Goal: Task Accomplishment & Management: Manage account settings

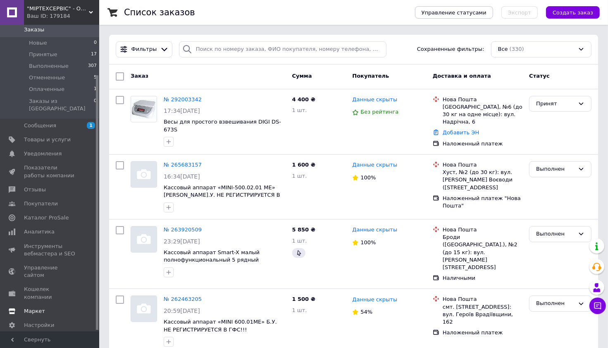
scroll to position [61, 0]
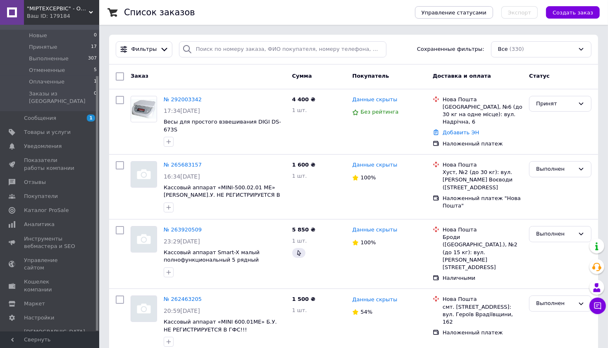
click at [65, 20] on div "Ваш ID: 179184" at bounding box center [63, 15] width 72 height 7
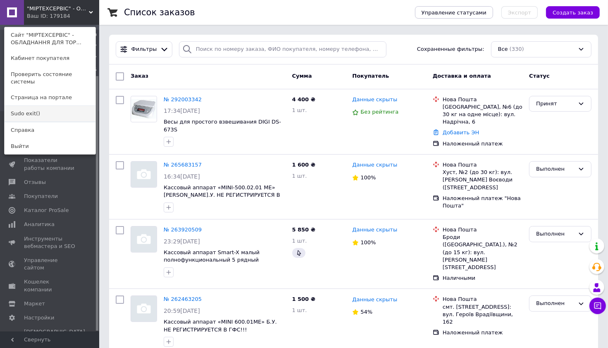
click at [16, 106] on link "Sudo exit()" at bounding box center [50, 114] width 91 height 16
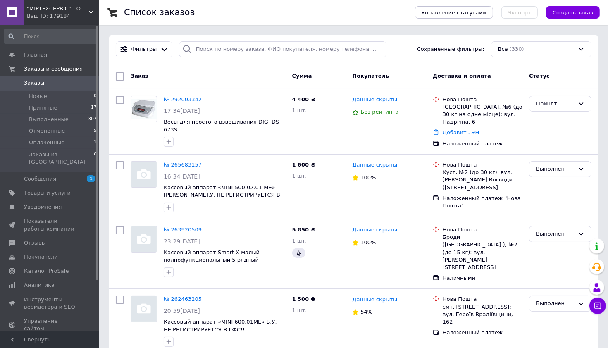
click at [62, 16] on div "Ваш ID: 179184" at bounding box center [63, 15] width 72 height 7
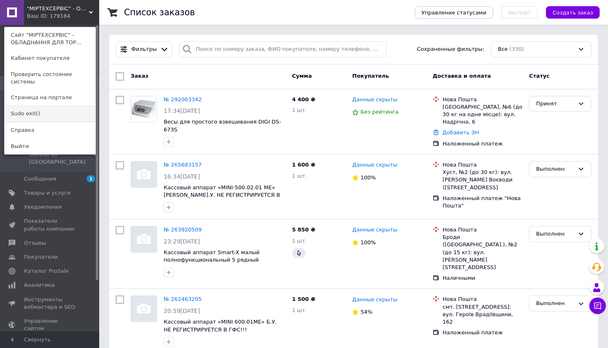
click at [29, 108] on link "Sudo exit()" at bounding box center [50, 114] width 91 height 16
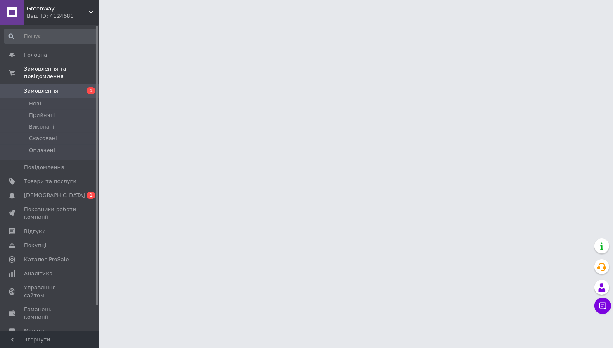
click at [60, 13] on div "Ваш ID: 4124681" at bounding box center [63, 15] width 72 height 7
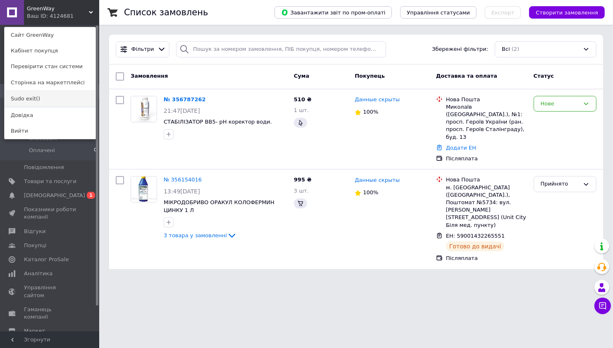
click at [24, 100] on link "Sudo exit()" at bounding box center [50, 99] width 91 height 16
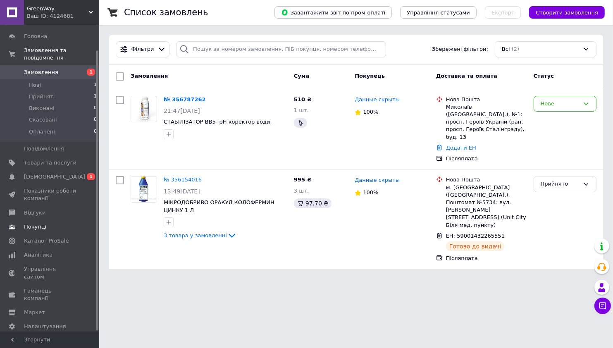
scroll to position [27, 0]
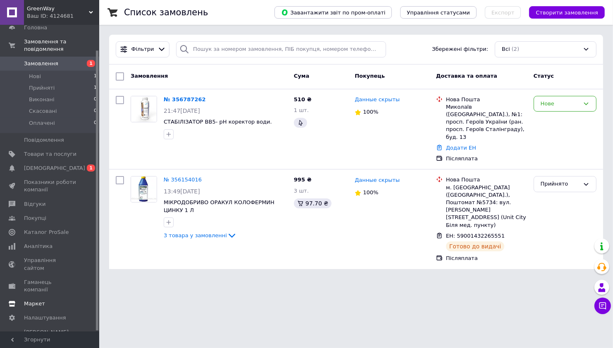
click at [40, 300] on span "Маркет" at bounding box center [34, 303] width 21 height 7
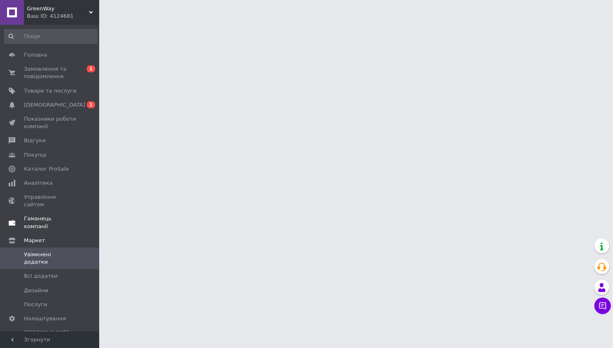
click at [53, 215] on span "Гаманець компанії" at bounding box center [50, 222] width 53 height 15
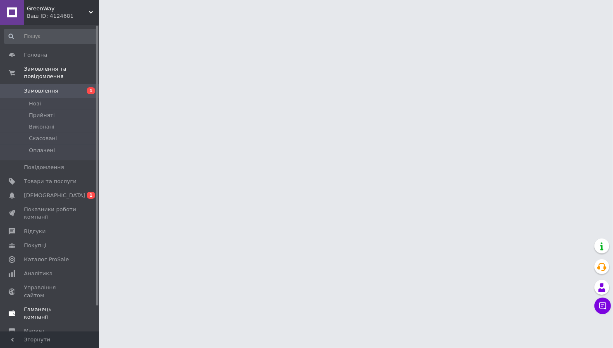
click at [34, 306] on span "Гаманець компанії" at bounding box center [50, 313] width 53 height 15
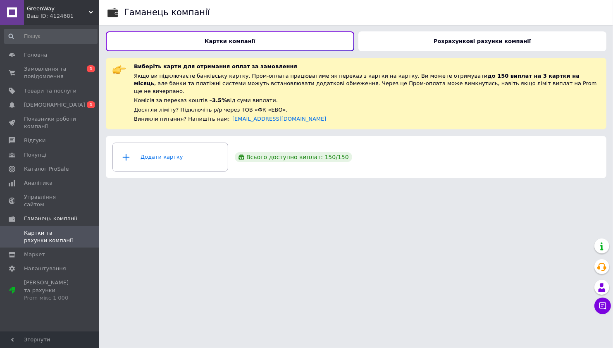
click at [379, 42] on div "Розрахункові рахунки компанії" at bounding box center [483, 41] width 249 height 20
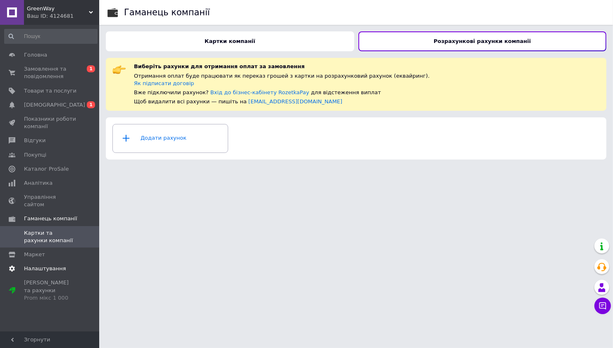
click at [43, 265] on span "Налаштування" at bounding box center [45, 268] width 42 height 7
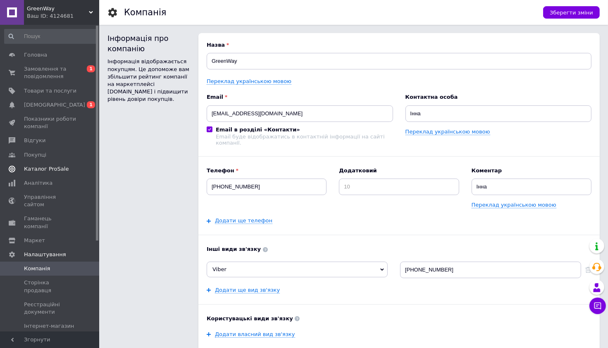
click at [36, 172] on span "Каталог ProSale" at bounding box center [46, 168] width 45 height 7
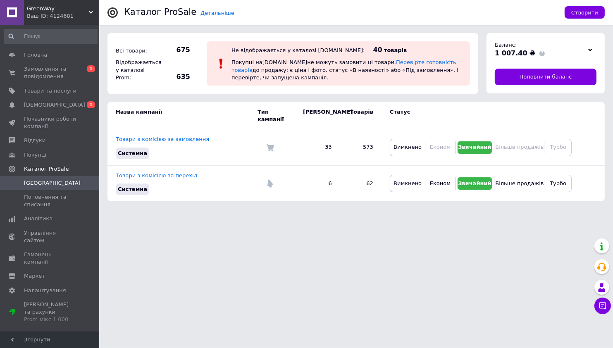
click at [82, 15] on div "Ваш ID: 4124681" at bounding box center [63, 15] width 72 height 7
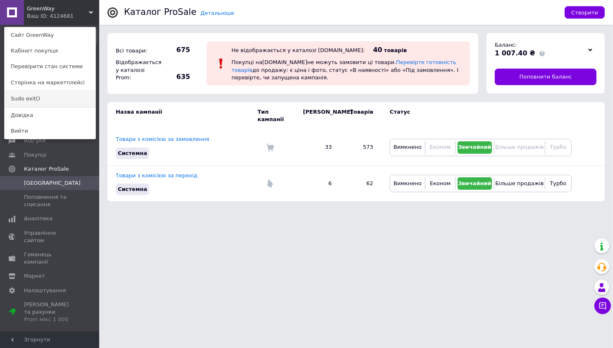
click at [30, 100] on link "Sudo exit()" at bounding box center [50, 99] width 91 height 16
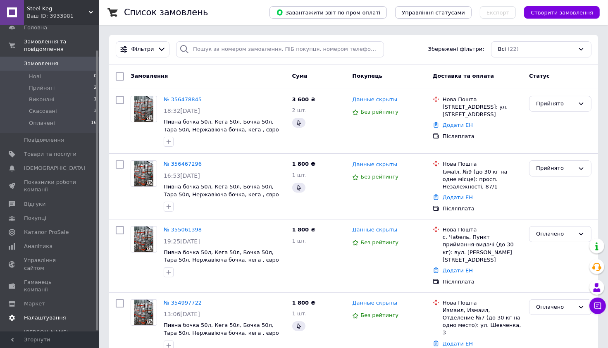
click at [38, 314] on span "Налаштування" at bounding box center [45, 317] width 42 height 7
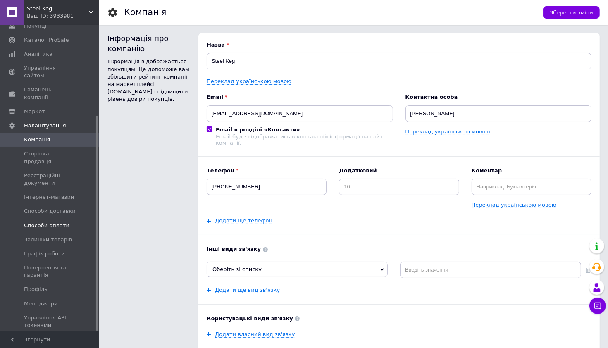
click at [50, 222] on span "Способи оплати" at bounding box center [47, 225] width 46 height 7
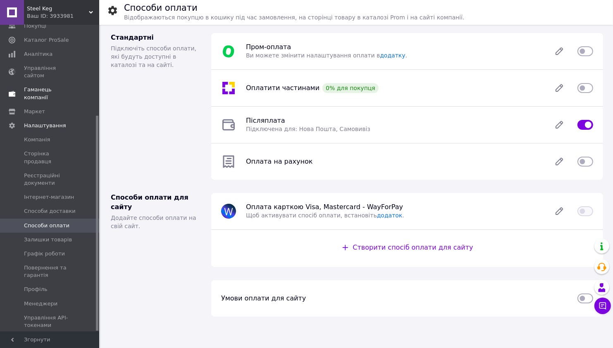
click at [48, 86] on span "Гаманець компанії" at bounding box center [50, 93] width 53 height 15
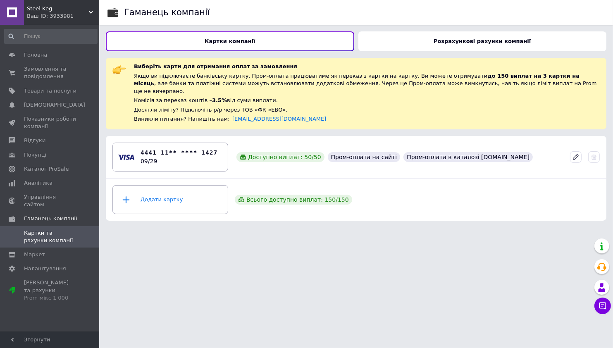
click at [392, 49] on div "Розрахункові рахунки компанії" at bounding box center [483, 41] width 249 height 20
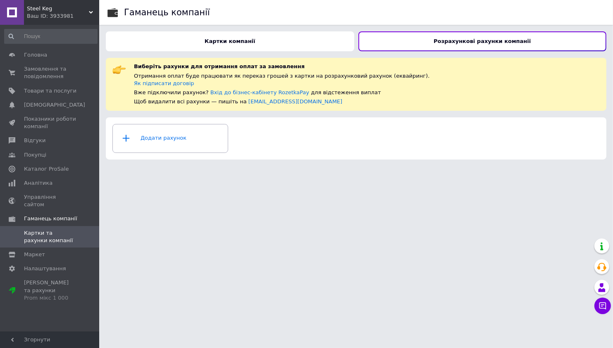
click at [278, 31] on div "Картки компанії" at bounding box center [230, 41] width 249 height 20
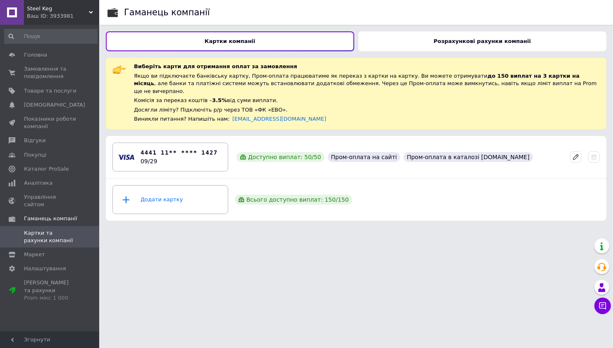
click at [398, 36] on div "Розрахункові рахунки компанії" at bounding box center [483, 41] width 249 height 20
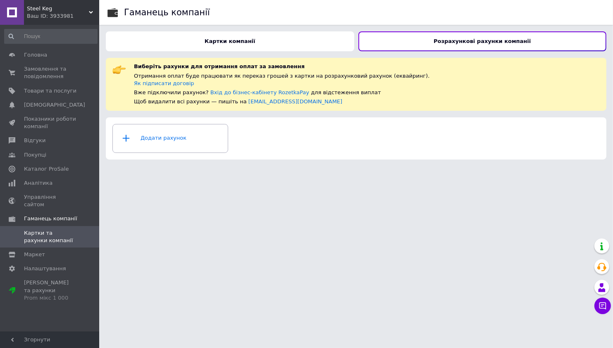
click at [51, 12] on span "Steel Keg" at bounding box center [58, 8] width 62 height 7
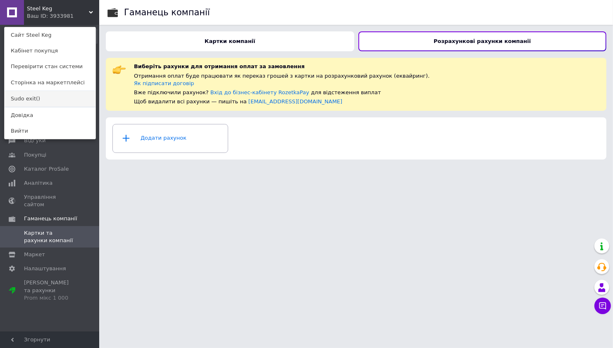
click at [32, 104] on link "Sudo exit()" at bounding box center [50, 99] width 91 height 16
